Goal: Transaction & Acquisition: Purchase product/service

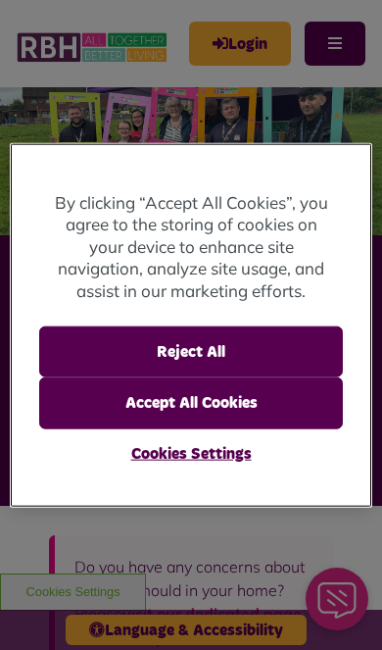
click at [273, 405] on button "Accept All Cookies" at bounding box center [191, 402] width 305 height 51
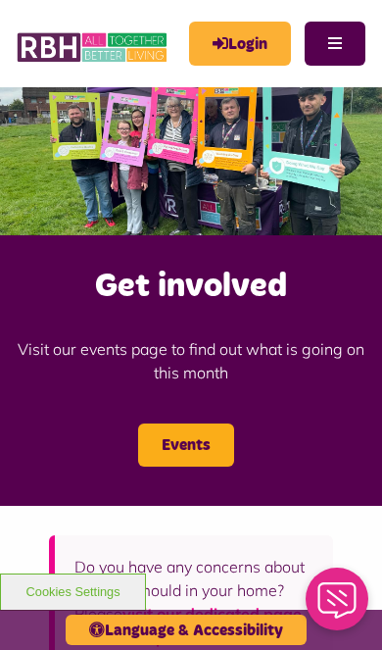
click at [254, 48] on link "Login" at bounding box center [240, 44] width 102 height 44
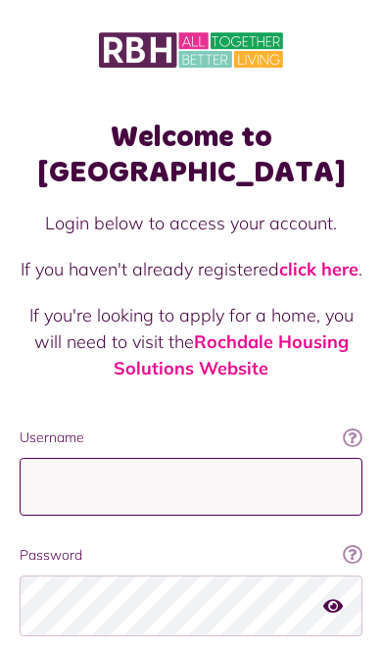
scroll to position [29, 0]
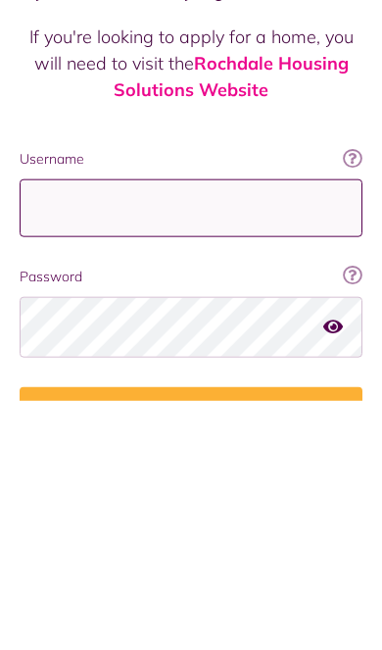
type input "**********"
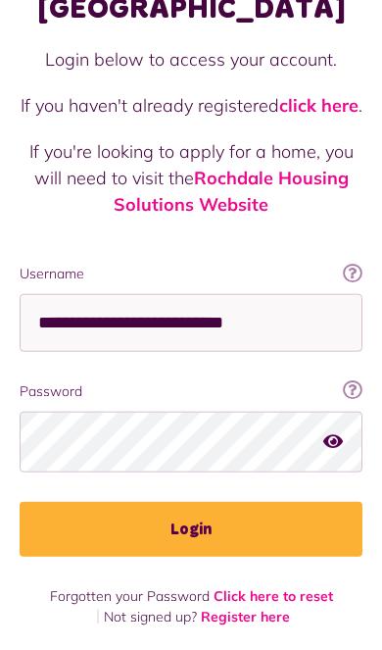
scroll to position [164, 0]
click at [256, 518] on button "Login" at bounding box center [191, 529] width 343 height 55
click at [274, 523] on button "Login" at bounding box center [191, 529] width 343 height 55
click at [233, 531] on button "Login" at bounding box center [191, 529] width 343 height 55
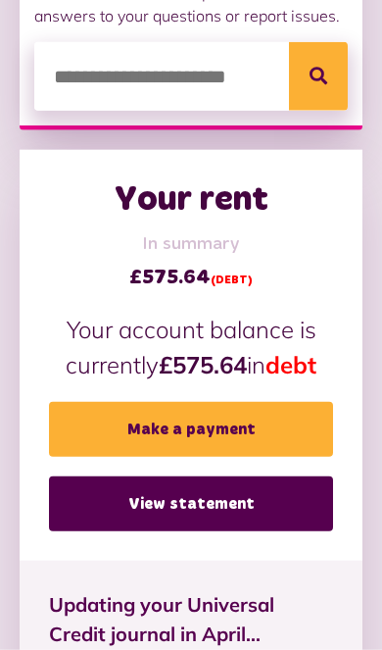
scroll to position [696, 0]
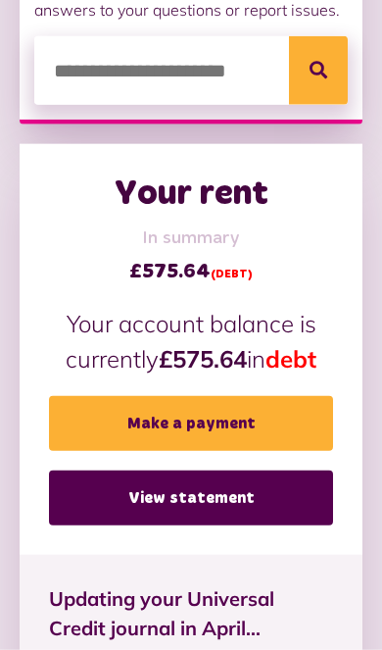
click at [254, 416] on link "Make a payment" at bounding box center [191, 423] width 284 height 55
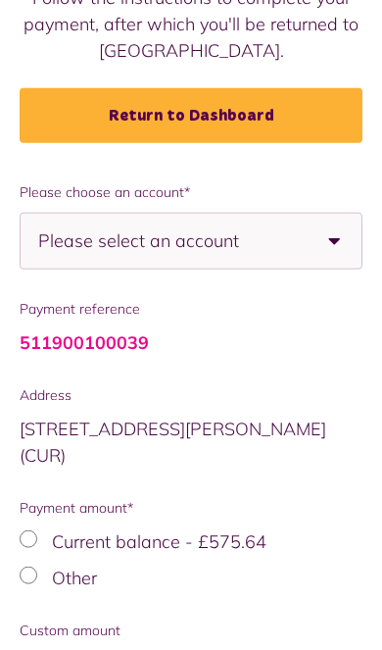
scroll to position [319, 0]
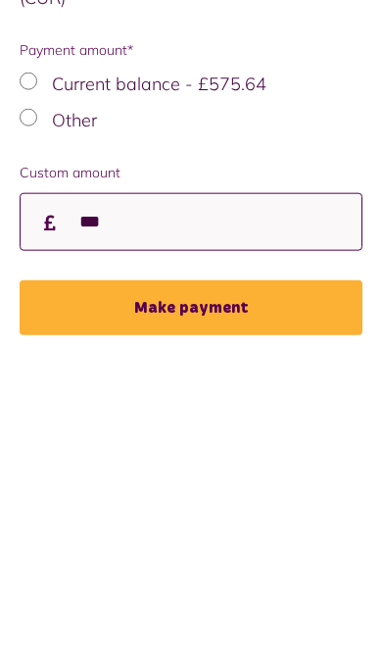
type input "***"
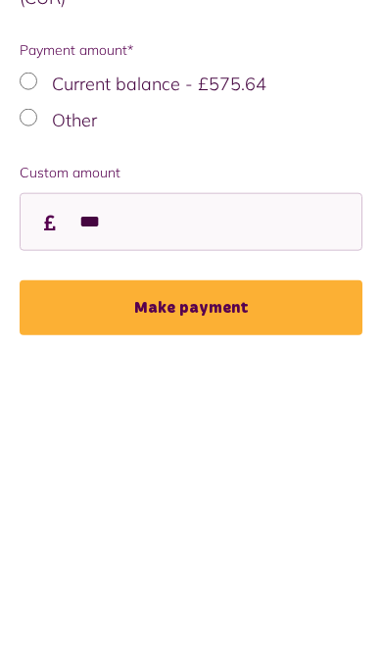
click at [256, 538] on button "Make payment" at bounding box center [191, 565] width 343 height 55
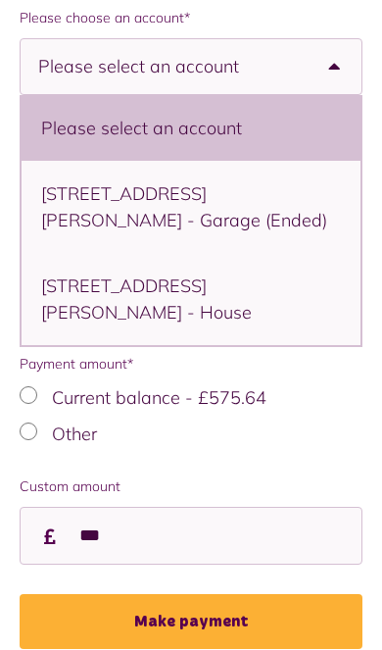
scroll to position [432, 0]
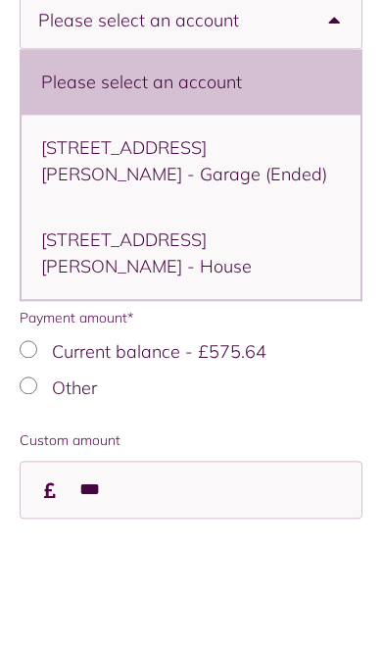
click at [281, 313] on li "10 Lightburn Avenue, Littleborough, OL15 8QE - House" at bounding box center [191, 359] width 339 height 92
select select "**********"
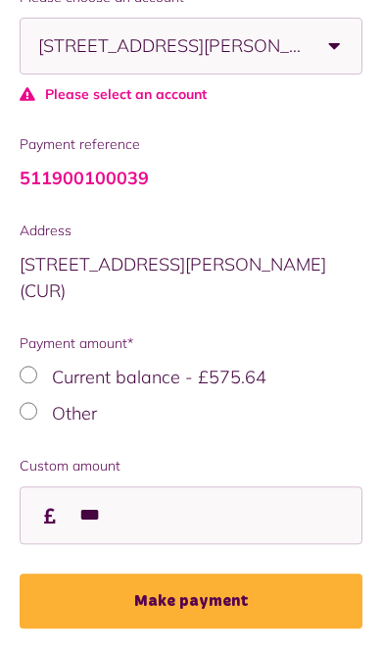
click at [242, 582] on button "Make payment" at bounding box center [191, 600] width 343 height 55
